Goal: Transaction & Acquisition: Download file/media

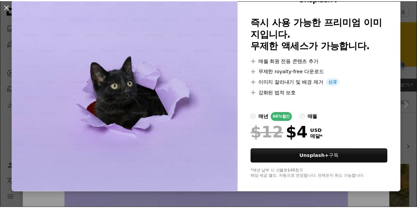
scroll to position [12, 0]
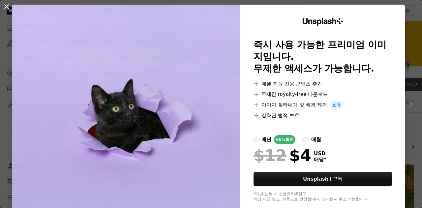
click at [10, 7] on button "An X shape" at bounding box center [7, 7] width 8 height 8
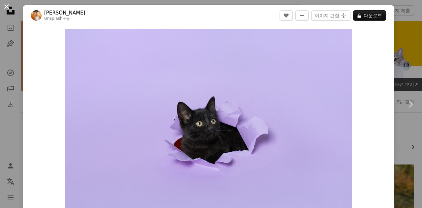
click at [9, 8] on button "An X shape" at bounding box center [7, 7] width 8 height 8
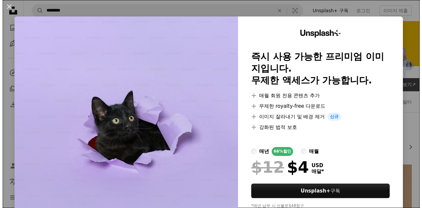
scroll to position [112, 0]
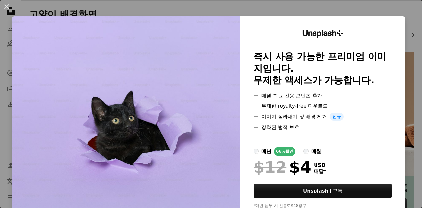
click at [407, 15] on div "An X shape Unsplash+ 즉시 사용 가능한 프리미엄 이미지입니다. 무제한 액세스가 가능합니다. A plus sign 매월 회원 전…" at bounding box center [211, 104] width 422 height 208
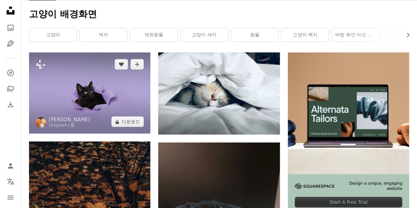
click at [134, 95] on img at bounding box center [89, 92] width 121 height 81
